Goal: Task Accomplishment & Management: Complete application form

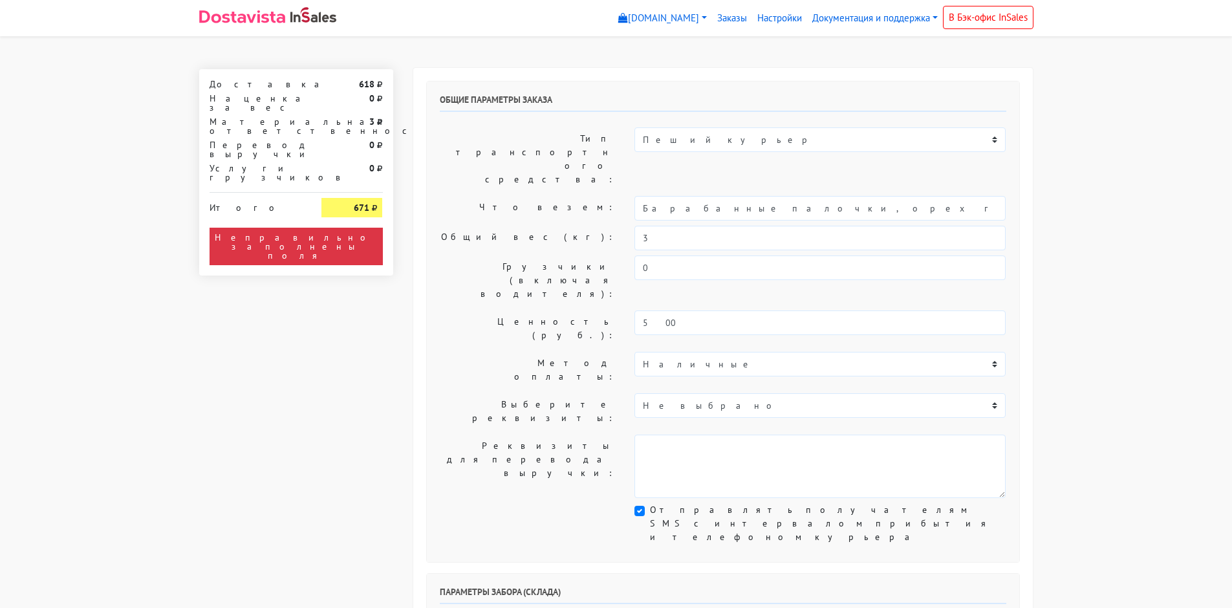
scroll to position [259, 0]
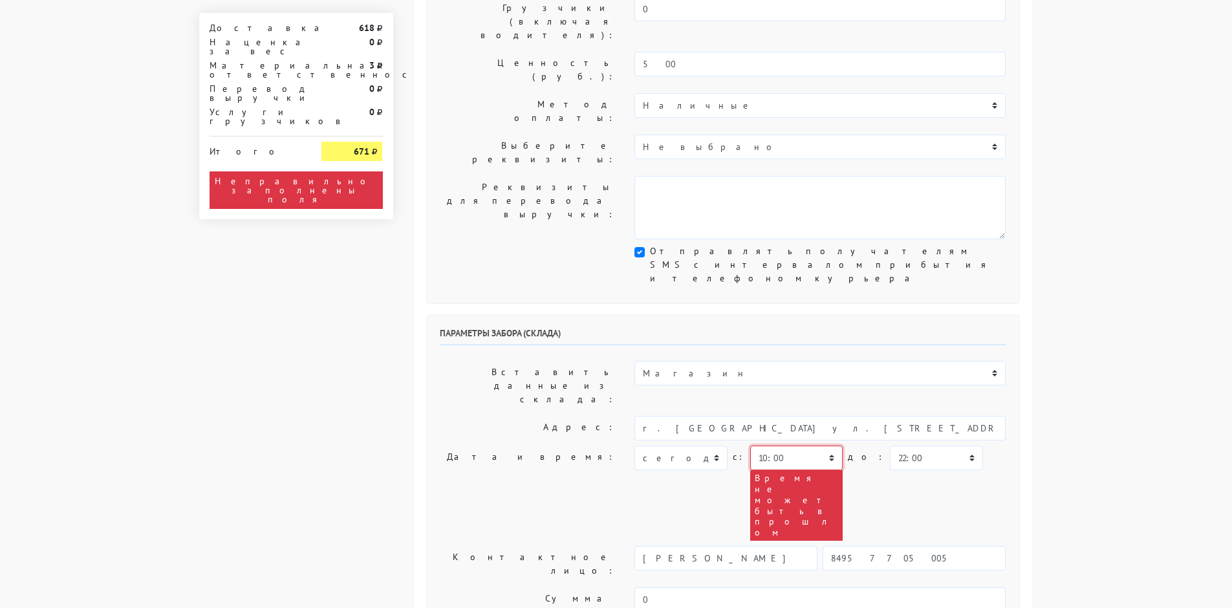
click at [811, 446] on select "00:00 00:30 01:00 01:30 02:00 02:30 03:00 03:30 04:00 04:30 05:00 05:30 06:00 0…" at bounding box center [796, 458] width 93 height 25
select select "13:00"
click at [750, 446] on select "00:00 00:30 01:00 01:30 02:00 02:30 03:00 03:30 04:00 04:30 05:00 05:30 06:00 0…" at bounding box center [796, 458] width 93 height 25
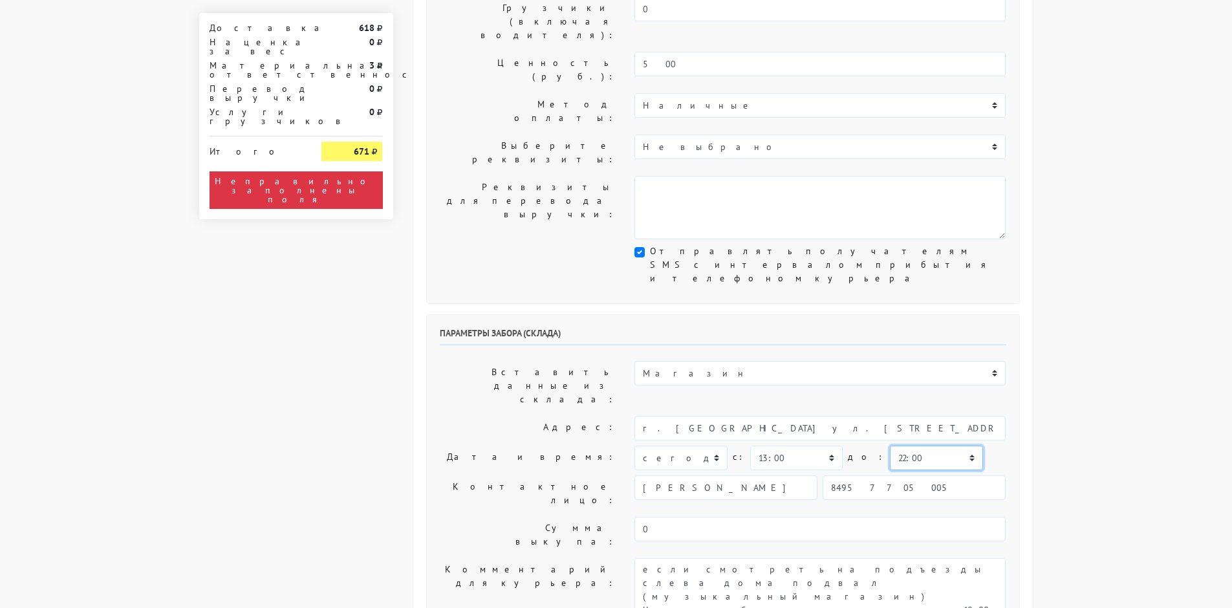
click at [899, 446] on select "00:00 00:30 01:00 01:30 02:00 02:30 03:00 03:30 04:00 04:30 05:00 05:30 06:00 0…" at bounding box center [936, 458] width 93 height 25
select select "13:30"
click at [890, 446] on select "00:00 00:30 01:00 01:30 02:00 02:30 03:00 03:30 04:00 04:30 05:00 05:30 06:00 0…" at bounding box center [936, 458] width 93 height 25
click at [1042, 263] on div "Общие параметры заказа Тип транспортного средства: Пеший курьер Легковой автомо…" at bounding box center [723, 566] width 641 height 1516
click at [813, 446] on select "00:00 00:30 01:00 01:30 02:00 02:30 03:00 03:30 04:00 04:30 05:00 05:30 06:00 0…" at bounding box center [796, 458] width 93 height 25
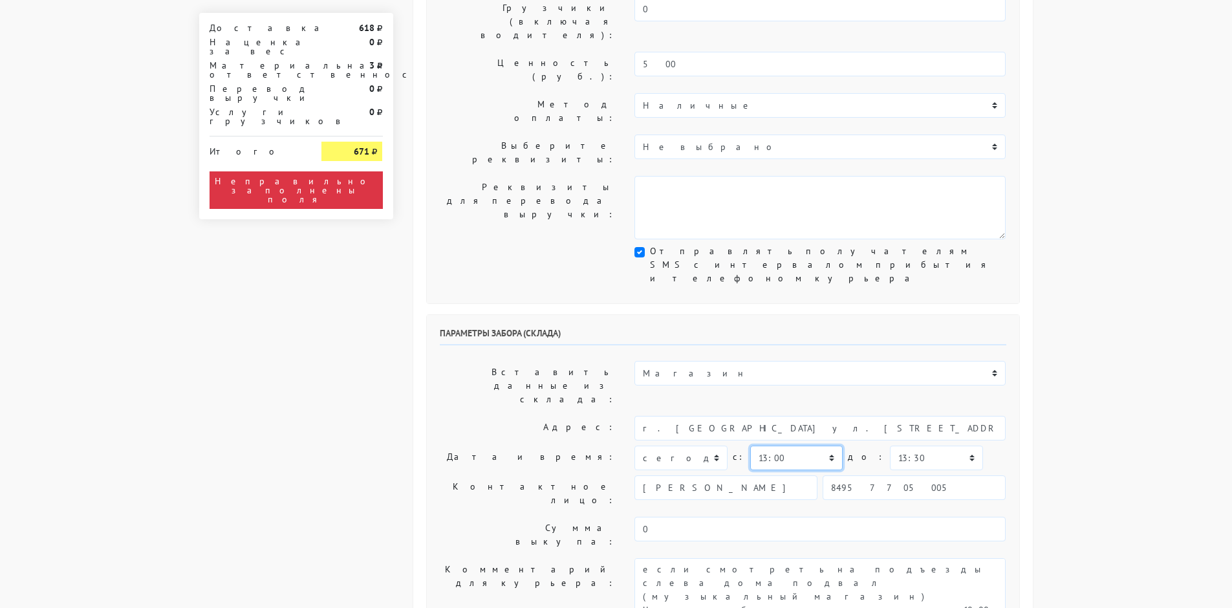
select select "12:30"
click at [750, 446] on select "00:00 00:30 01:00 01:30 02:00 02:30 03:00 03:30 04:00 04:30 05:00 05:30 06:00 0…" at bounding box center [796, 458] width 93 height 25
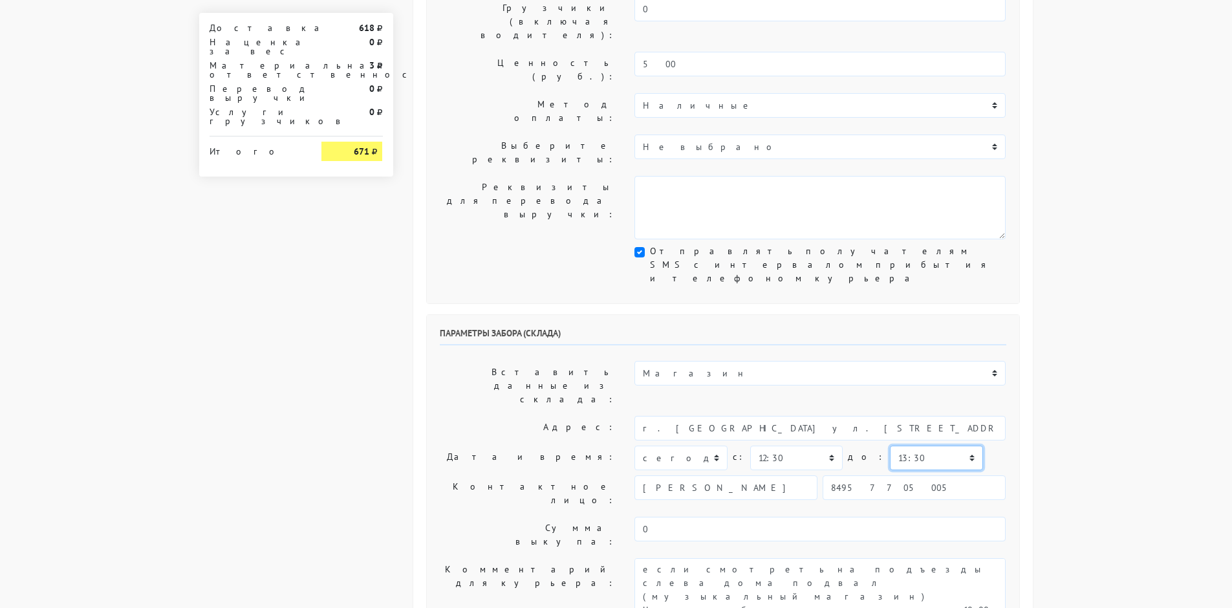
click at [893, 446] on select "00:00 00:30 01:00 01:30 02:00 02:30 03:00 03:30 04:00 04:30 05:00 05:30 06:00 0…" at bounding box center [936, 458] width 93 height 25
select select "13:00"
click at [890, 446] on select "00:00 00:30 01:00 01:30 02:00 02:30 03:00 03:30 04:00 04:30 05:00 05:30 06:00 0…" at bounding box center [936, 458] width 93 height 25
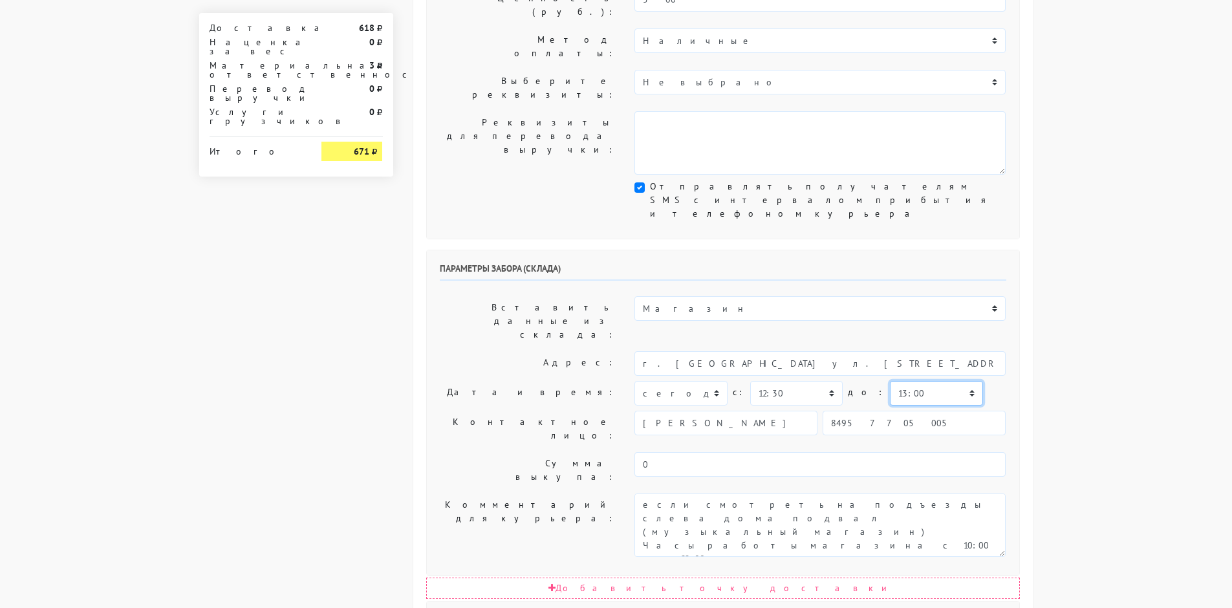
scroll to position [518, 0]
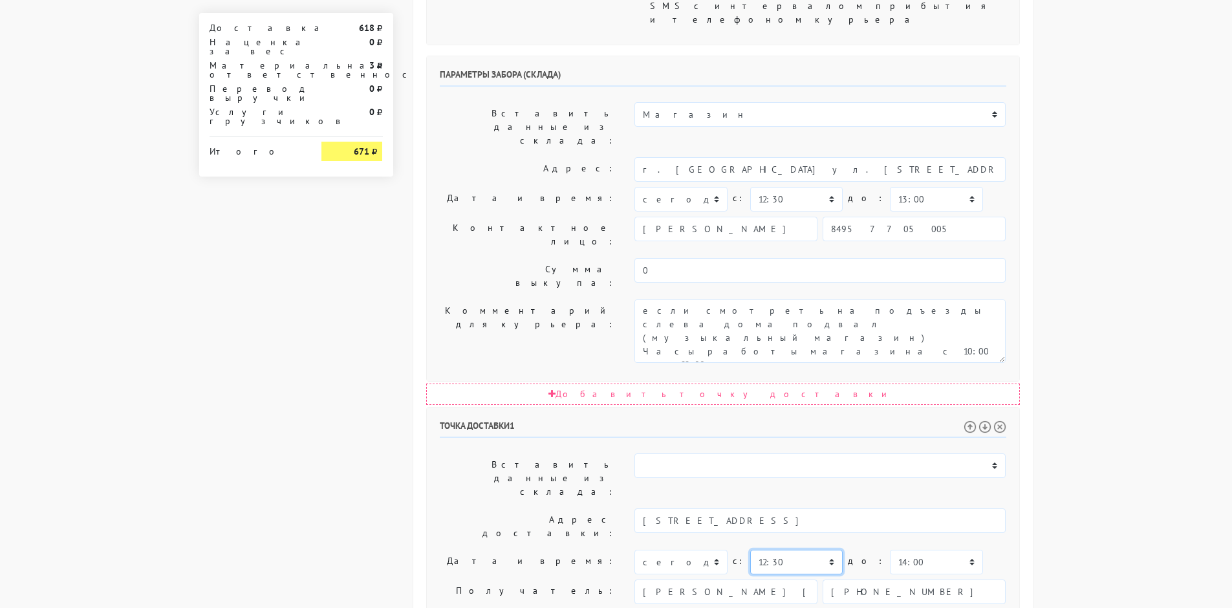
click at [808, 550] on select "00:00 00:30 01:00 01:30 02:00 02:30 03:00 03:30 04:00 04:30 05:00 05:30 06:00 0…" at bounding box center [796, 562] width 93 height 25
click at [750, 550] on select "00:00 00:30 01:00 01:30 02:00 02:30 03:00 03:30 04:00 04:30 05:00 05:30 06:00 0…" at bounding box center [796, 562] width 93 height 25
click at [1044, 170] on body "[DOMAIN_NAME] [DOMAIN_NAME] Выйти Заказы Настройки 618" at bounding box center [616, 206] width 1232 height 1448
click at [803, 550] on select "00:00 00:30 01:00 01:30 02:00 02:30 03:00 03:30 04:00 04:30 05:00 05:30 06:00 0…" at bounding box center [796, 562] width 93 height 25
select select "13:00"
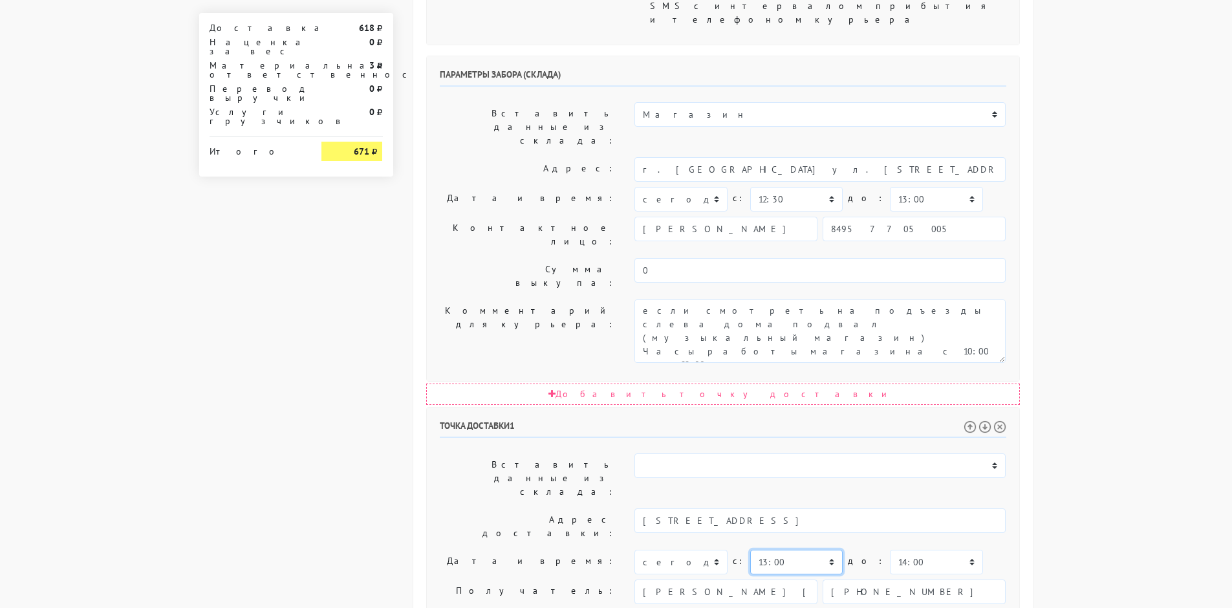
click at [750, 550] on select "00:00 00:30 01:00 01:30 02:00 02:30 03:00 03:30 04:00 04:30 05:00 05:30 06:00 0…" at bounding box center [796, 562] width 93 height 25
drag, startPoint x: 808, startPoint y: 355, endPoint x: 808, endPoint y: 342, distance: 12.3
click at [808, 550] on select "00:00 00:30 01:00 01:30 02:00 02:30 03:00 03:30 04:00 04:30 05:00 05:30 06:00 0…" at bounding box center [796, 562] width 93 height 25
click at [899, 550] on select "00:00 00:30 01:00 01:30 02:00 02:30 03:00 03:30 04:00 04:30 05:00 05:30 06:00 0…" at bounding box center [936, 562] width 93 height 25
click at [1046, 258] on body "[DOMAIN_NAME] [DOMAIN_NAME] Выйти Заказы Настройки 618" at bounding box center [616, 206] width 1232 height 1448
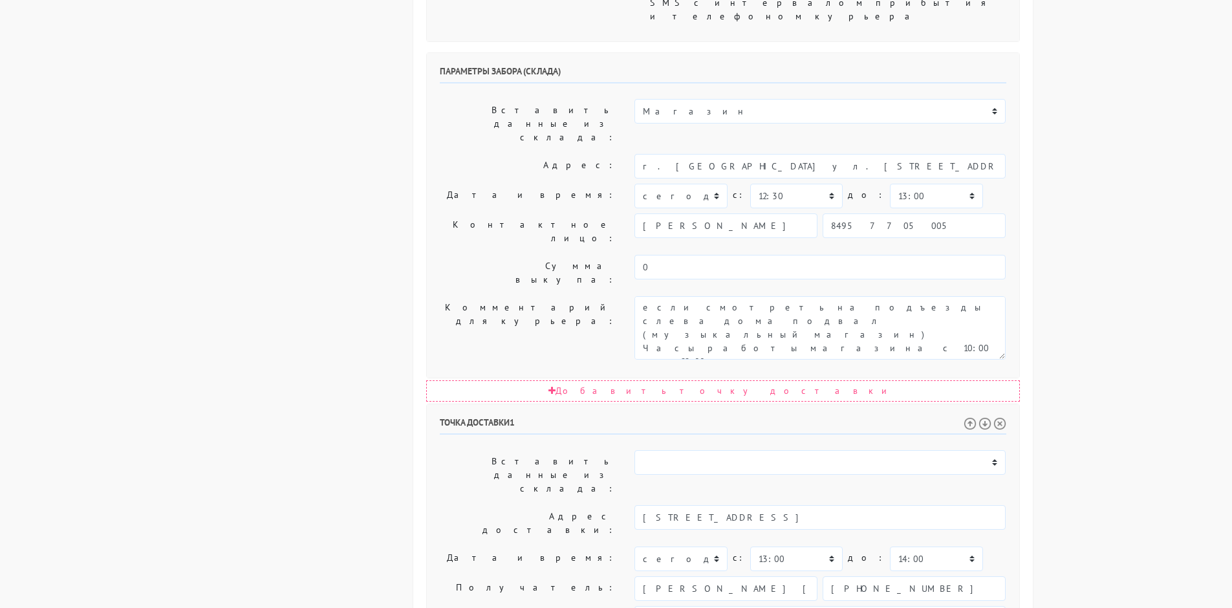
scroll to position [586, 0]
